Goal: Transaction & Acquisition: Book appointment/travel/reservation

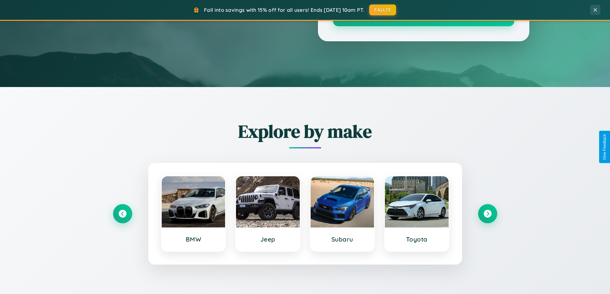
scroll to position [440, 0]
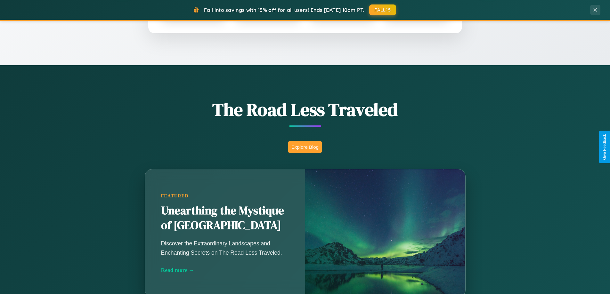
click at [305, 147] on button "Explore Blog" at bounding box center [305, 147] width 34 height 12
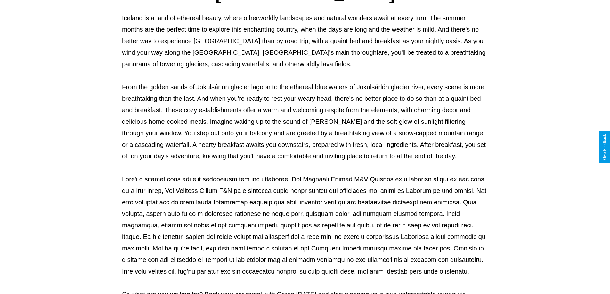
scroll to position [207, 0]
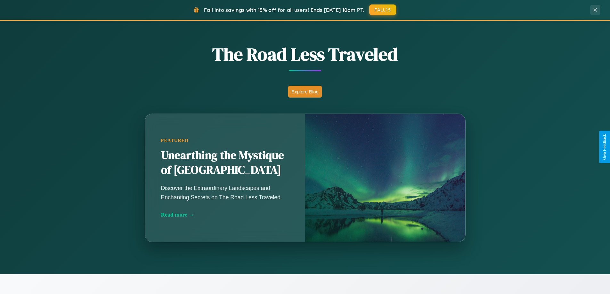
scroll to position [1028, 0]
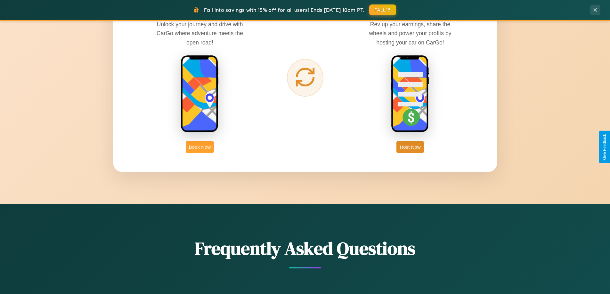
click at [200, 147] on button "Book Now" at bounding box center [200, 147] width 28 height 12
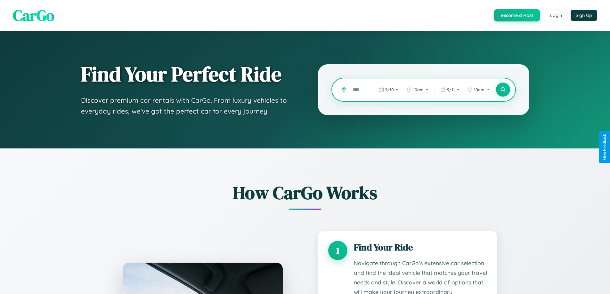
click at [358, 90] on input "text" at bounding box center [357, 89] width 17 height 11
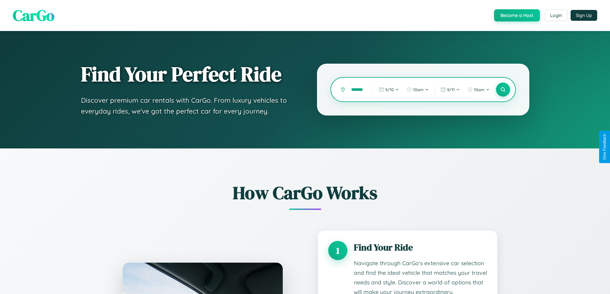
scroll to position [0, 15]
type input "**********"
click at [502, 90] on icon at bounding box center [503, 90] width 6 height 6
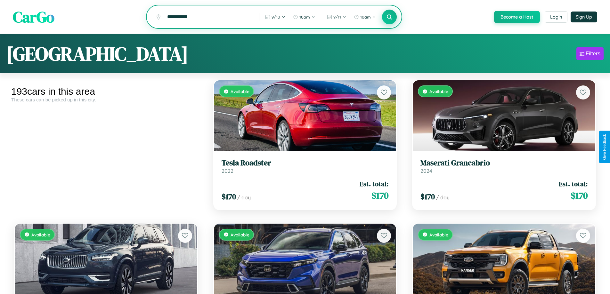
click at [389, 17] on icon at bounding box center [389, 17] width 6 height 6
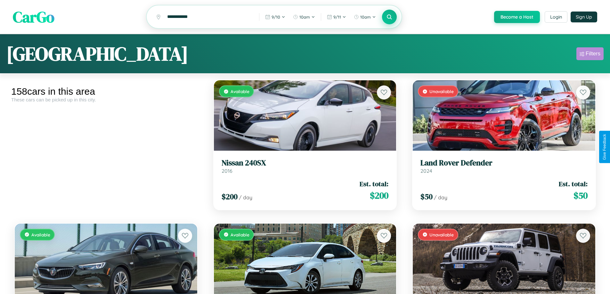
click at [590, 55] on div "Filters" at bounding box center [592, 54] width 15 height 6
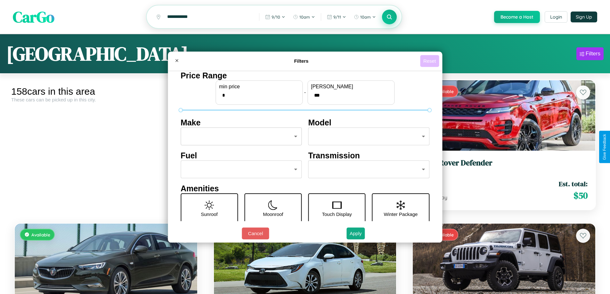
click at [430, 61] on button "Reset" at bounding box center [429, 61] width 19 height 12
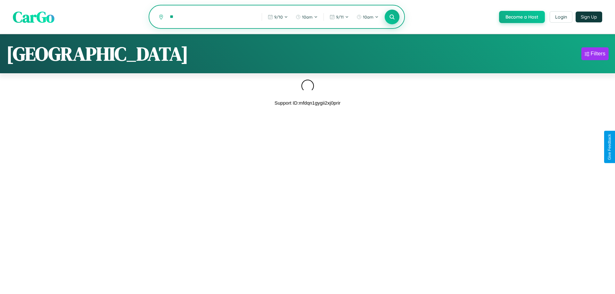
type input "*"
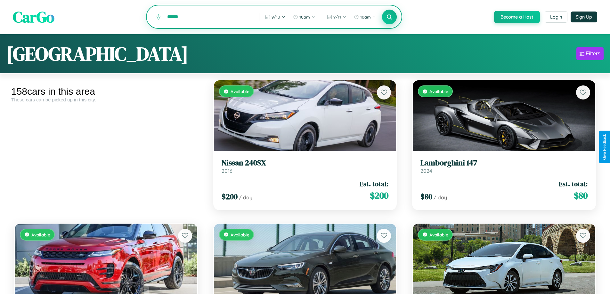
type input "******"
click at [389, 17] on icon at bounding box center [389, 17] width 6 height 6
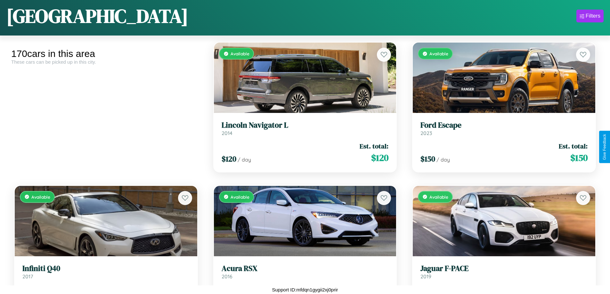
scroll to position [3386, 0]
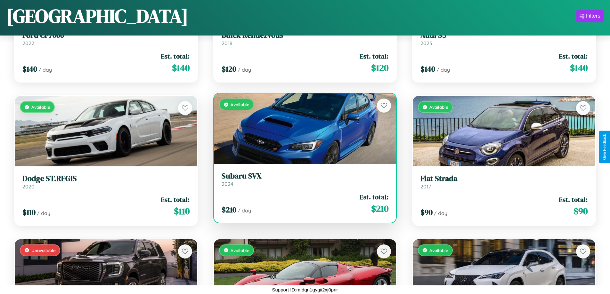
click at [302, 181] on link "Subaru SVX 2024" at bounding box center [304, 180] width 167 height 16
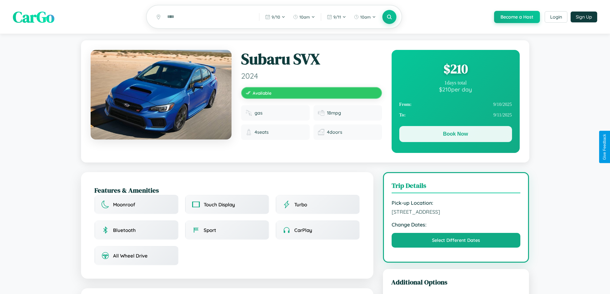
click at [455, 135] on button "Book Now" at bounding box center [455, 134] width 113 height 16
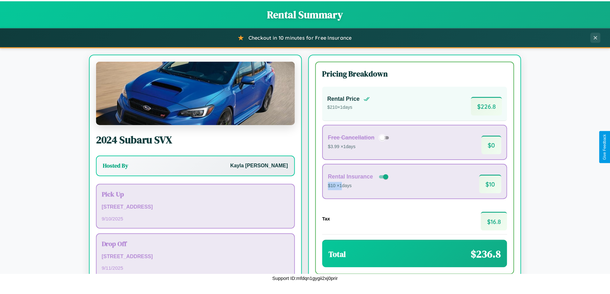
scroll to position [44, 0]
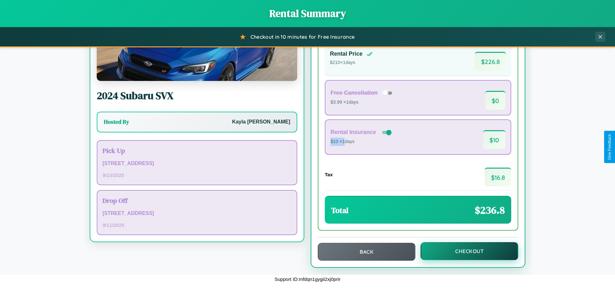
click at [465, 251] on button "Checkout" at bounding box center [469, 251] width 98 height 18
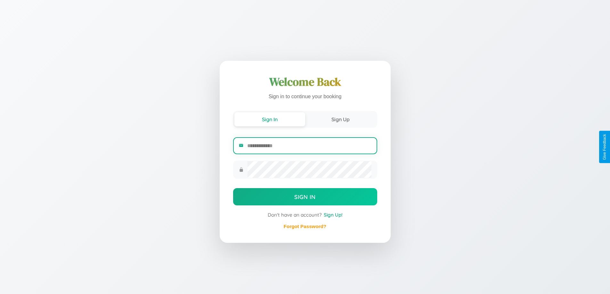
click at [309, 147] on input "email" at bounding box center [309, 146] width 124 height 16
type input "**********"
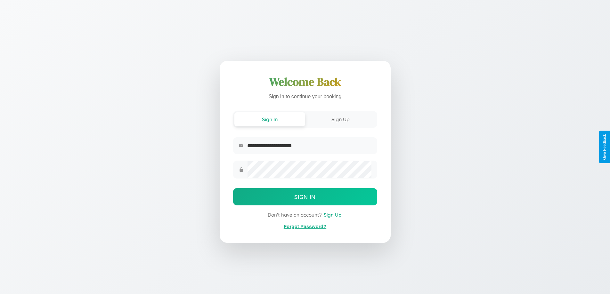
click at [305, 227] on link "Forgot Password?" at bounding box center [305, 226] width 43 height 5
